Goal: Complete application form

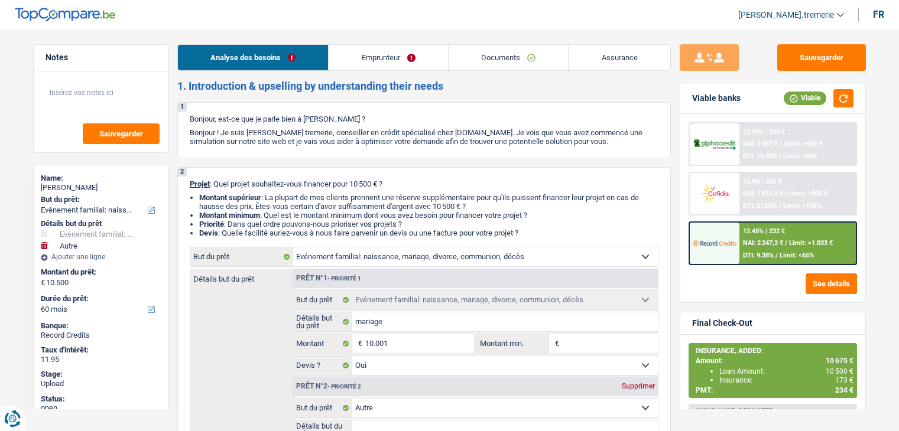
select select "familyEvent"
select select "other"
select select "60"
select select "familyEvent"
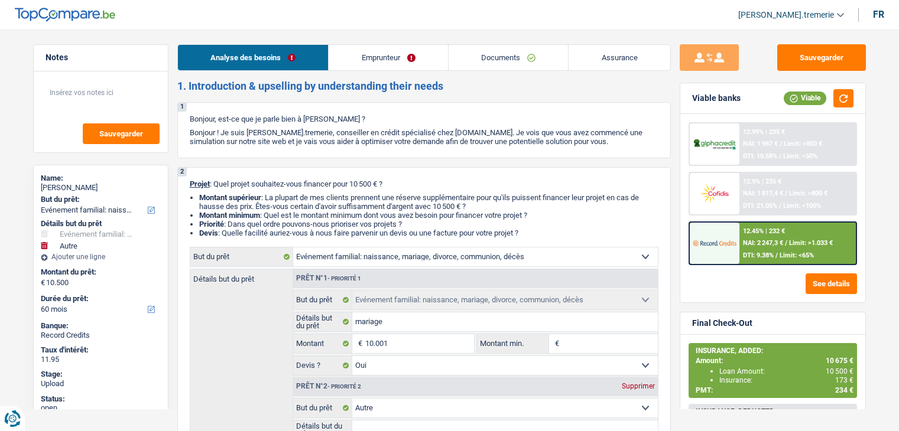
select select "familyEvent"
select select "yes"
select select "other"
select select "60"
select select "publicEmployee"
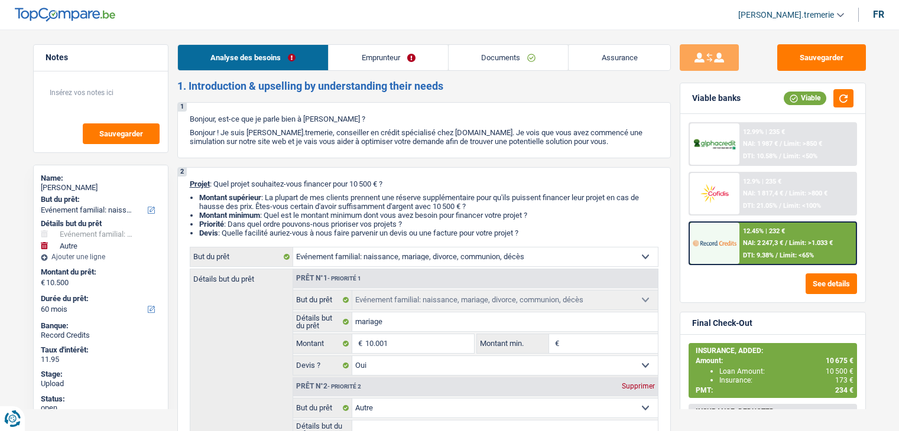
select select "netSalary"
select select "mealVouchers"
select select "liveWithParents"
select select "familyEvent"
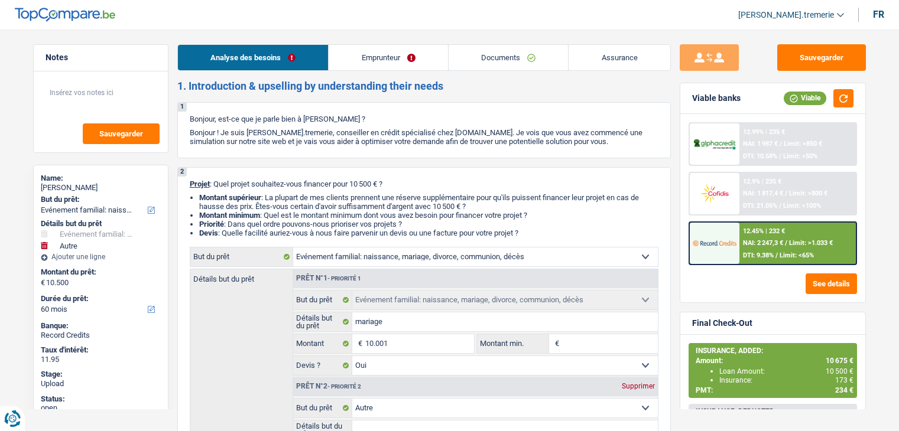
select select "yes"
select select "other"
select select "60"
click at [723, 242] on img at bounding box center [715, 243] width 44 height 22
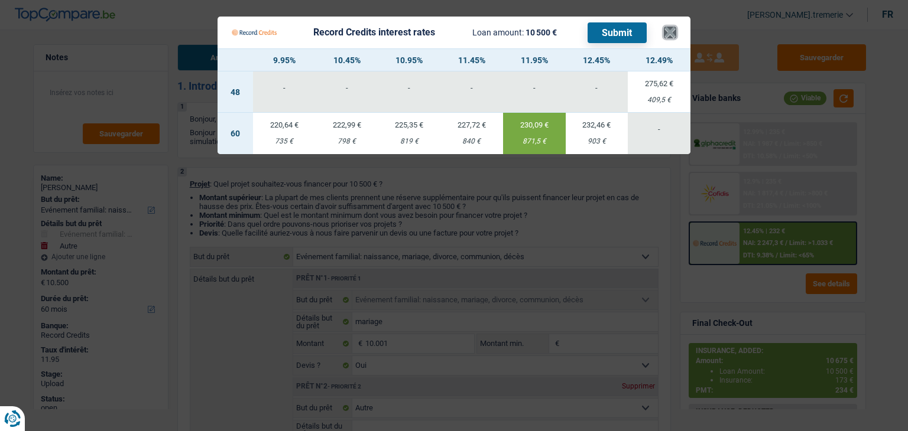
click at [674, 31] on button "×" at bounding box center [670, 33] width 12 height 12
